Goal: Transaction & Acquisition: Obtain resource

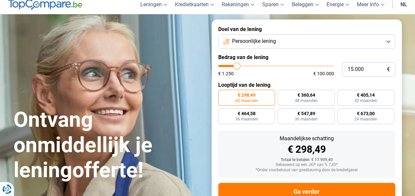
scroll to position [26, 0]
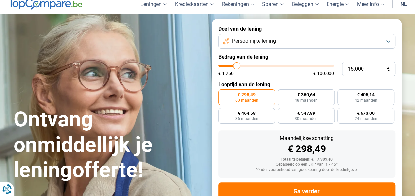
type input "14.250"
type input "14250"
type input "13.750"
type input "13750"
type input "13.250"
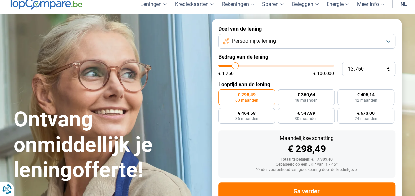
type input "13250"
type input "12.750"
type input "12750"
type input "12.250"
type input "12250"
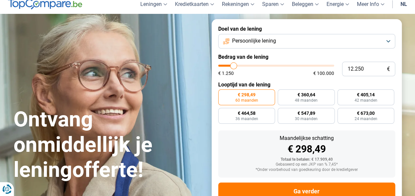
type input "12.000"
type input "12000"
type input "11.500"
type input "11500"
type input "11.250"
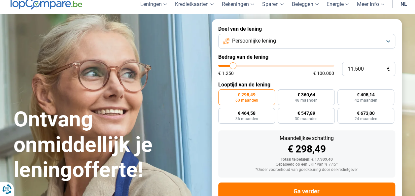
type input "11250"
type input "10.500"
type input "10500"
type input "10.250"
type input "10250"
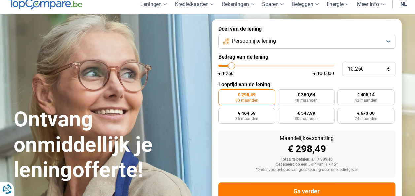
type input "9.750"
type input "9750"
type input "9.250"
type input "9250"
type input "9.000"
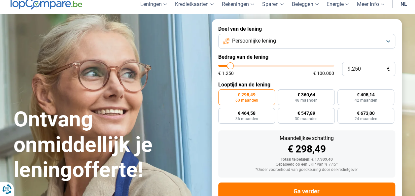
type input "9000"
type input "8.750"
type input "8750"
type input "8.500"
type input "8500"
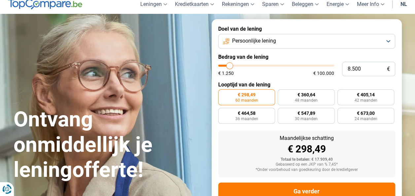
type input "8.250"
type input "8250"
type input "8.000"
type input "8000"
type input "7.500"
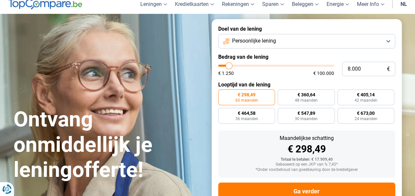
type input "7500"
type input "7.000"
type input "7000"
type input "6.500"
type input "6500"
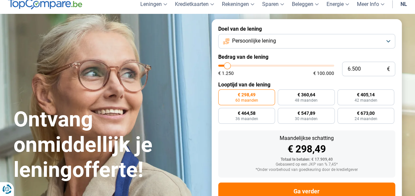
type input "6.250"
type input "6250"
type input "5.500"
type input "5500"
type input "5.250"
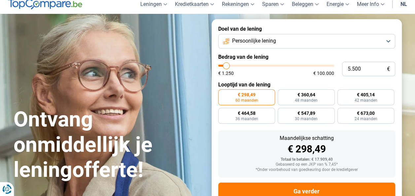
type input "5250"
type input "4.500"
type input "4500"
type input "4.250"
type input "4250"
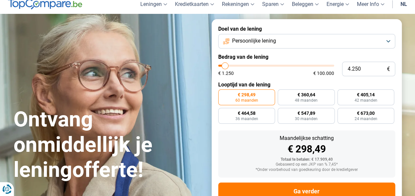
type input "4.000"
type input "4000"
type input "3.500"
type input "3500"
type input "3.250"
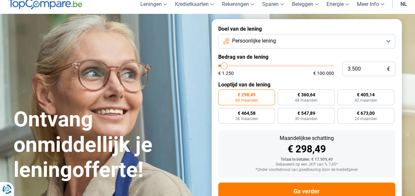
type input "3250"
type input "3.000"
type input "3000"
type input "2.750"
type input "2750"
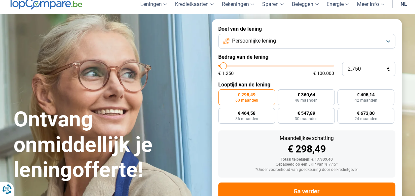
type input "2.500"
type input "2500"
type input "2.750"
type input "2750"
type input "3.250"
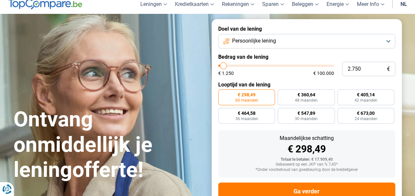
type input "3250"
type input "3.500"
type input "3500"
type input "3.750"
type input "3750"
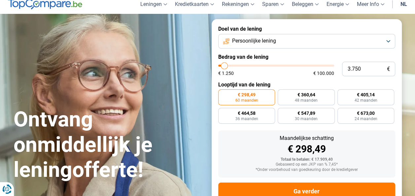
type input "4.000"
type input "4000"
type input "4.250"
type input "4250"
type input "4.500"
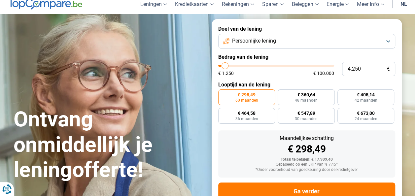
type input "4500"
type input "4.750"
type input "4750"
type input "5.000"
type input "5000"
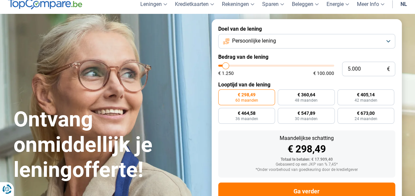
type input "5.250"
type input "5250"
type input "5.000"
type input "5000"
type input "4.750"
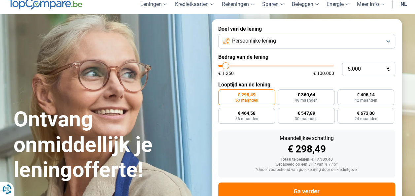
type input "4750"
type input "4.500"
type input "4500"
type input "4.250"
type input "4250"
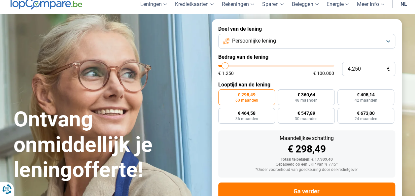
type input "4.500"
type input "4500"
type input "4.750"
type input "4750"
type input "5.000"
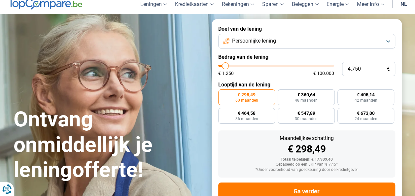
type input "5000"
type input "5.250"
drag, startPoint x: 236, startPoint y: 66, endPoint x: 226, endPoint y: 67, distance: 10.6
type input "5250"
click at [226, 67] on input "range" at bounding box center [276, 66] width 116 height 2
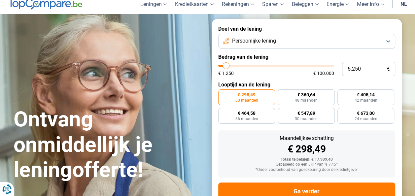
radio input "true"
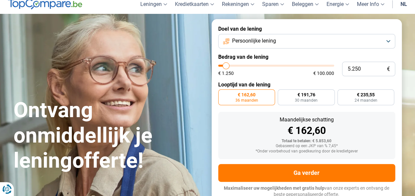
scroll to position [29, 0]
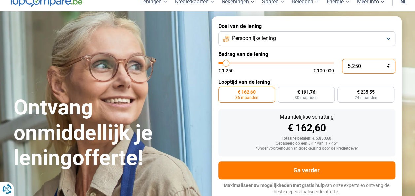
click at [357, 68] on input "5.250" at bounding box center [368, 66] width 53 height 15
type input "520"
type input "1250"
type input "52"
type input "1250"
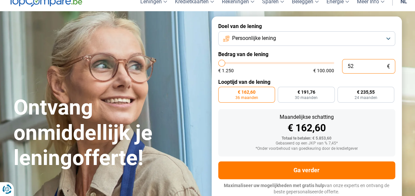
type input "1.250"
type input "1250"
radio input "true"
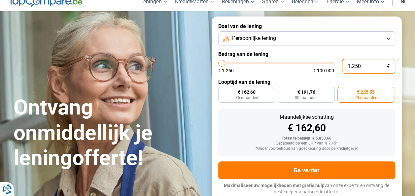
type input "12.500"
type input "12500"
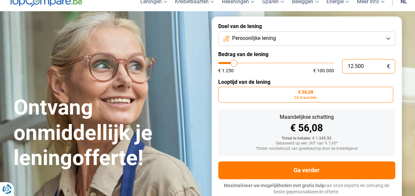
type input "125.000"
type input "100000"
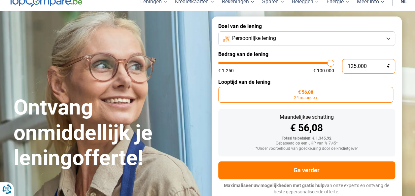
click at [354, 66] on input "125.000" at bounding box center [368, 66] width 53 height 15
type input "100.000"
type input "100000"
radio input "false"
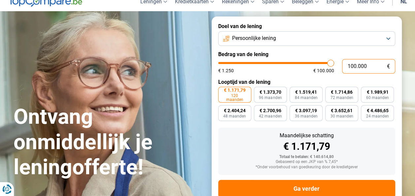
scroll to position [48, 0]
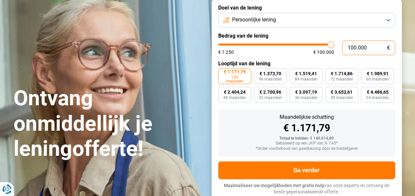
click at [357, 46] on input "100.000" at bounding box center [368, 48] width 53 height 15
type input "4"
type input "1250"
type input "0"
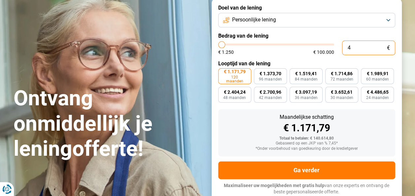
type input "1250"
type input "5"
type input "1250"
type input "50"
type input "1250"
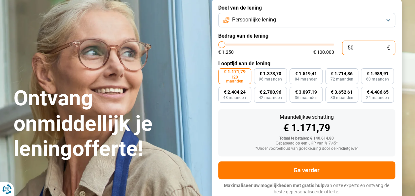
type input "500"
type input "1250"
type input "5.000"
type input "5000"
radio input "true"
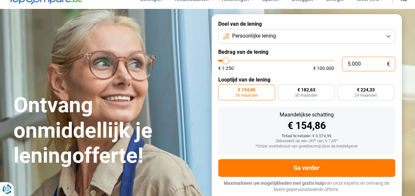
scroll to position [29, 0]
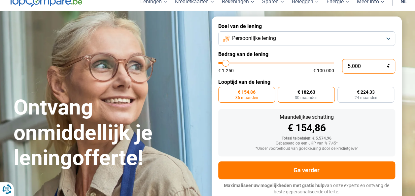
type input "5.000"
click at [315, 99] on span "30 maanden" at bounding box center [306, 98] width 23 height 4
click at [282, 91] on input "€ 182,63 30 maanden" at bounding box center [280, 89] width 4 height 4
radio input "true"
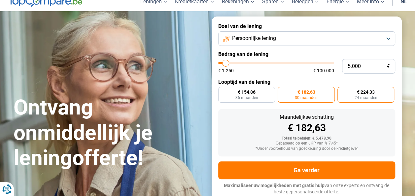
click at [349, 98] on label "€ 224,33 24 maanden" at bounding box center [365, 95] width 57 height 16
click at [342, 91] on input "€ 224,33 24 maanden" at bounding box center [339, 89] width 4 height 4
radio input "true"
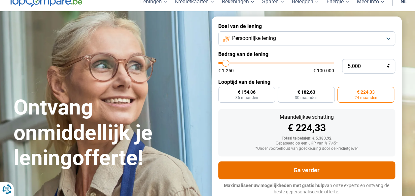
click at [293, 171] on button "Ga verder" at bounding box center [306, 170] width 177 height 18
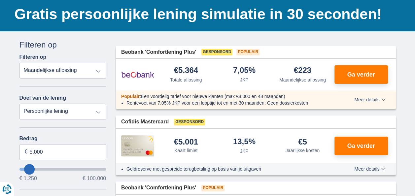
scroll to position [57, 0]
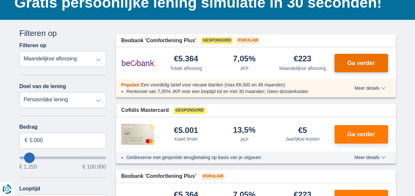
drag, startPoint x: 351, startPoint y: 61, endPoint x: 360, endPoint y: 65, distance: 9.2
click at [360, 65] on span "Ga verder" at bounding box center [361, 63] width 28 height 6
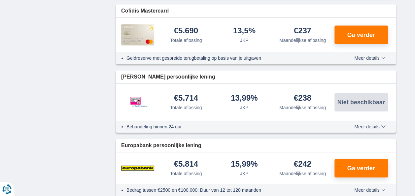
scroll to position [676, 0]
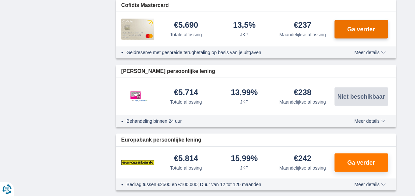
click at [367, 32] on span "Ga verder" at bounding box center [361, 29] width 28 height 6
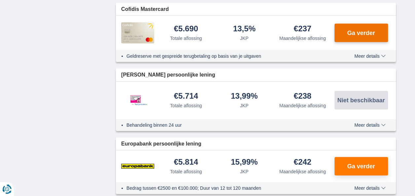
drag, startPoint x: 358, startPoint y: 39, endPoint x: 367, endPoint y: 32, distance: 11.2
drag, startPoint x: 367, startPoint y: 32, endPoint x: 398, endPoint y: 46, distance: 34.3
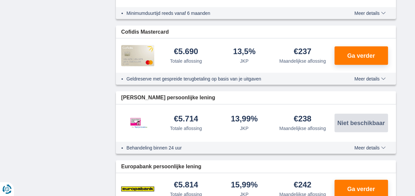
scroll to position [645, 0]
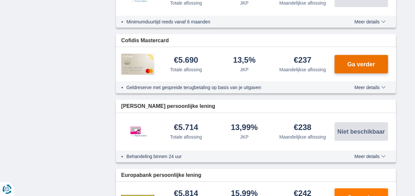
click at [372, 63] on span "Ga verder" at bounding box center [361, 64] width 28 height 6
